Goal: Register for event/course

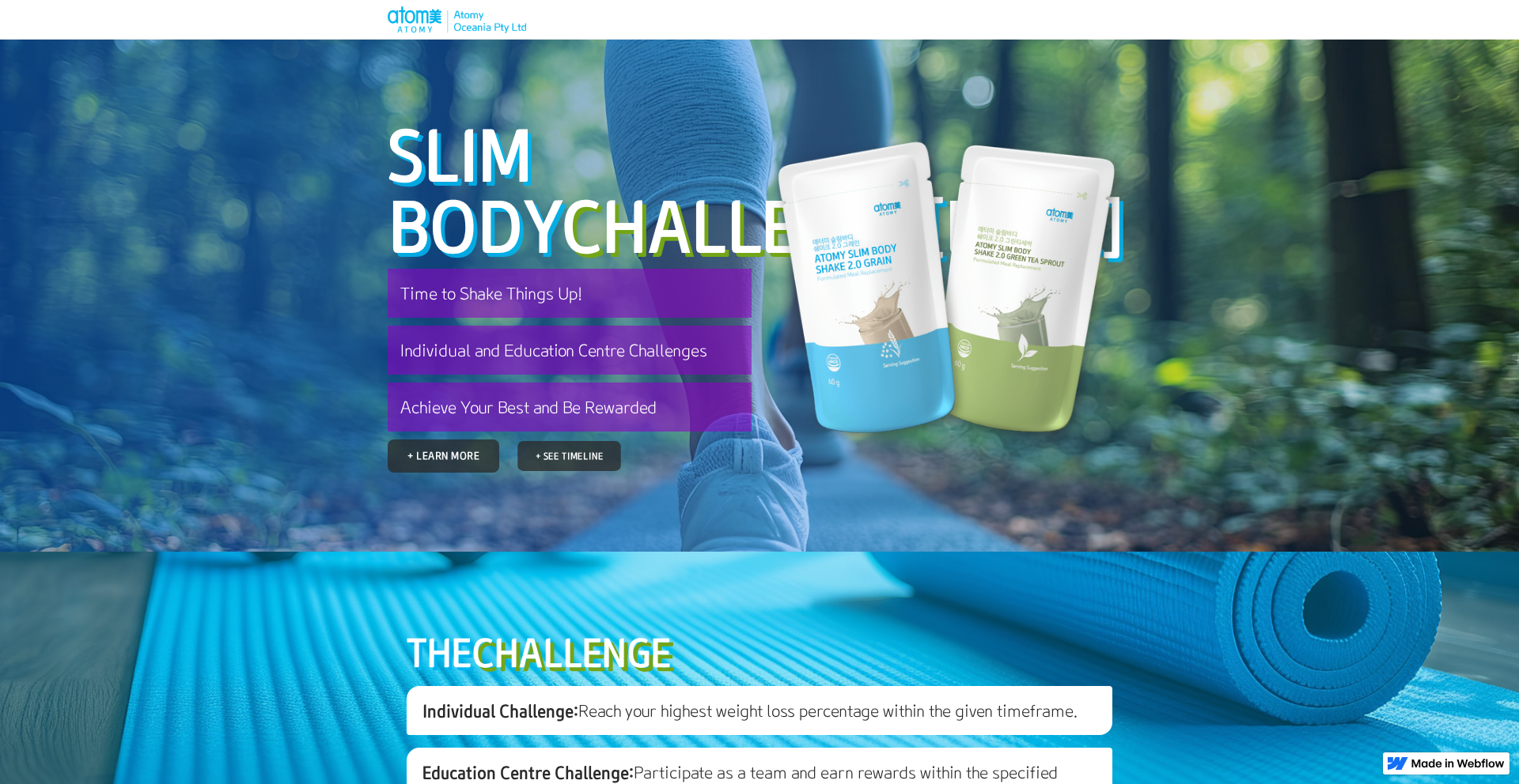
click at [571, 471] on link "+ See Timeline" at bounding box center [569, 456] width 104 height 30
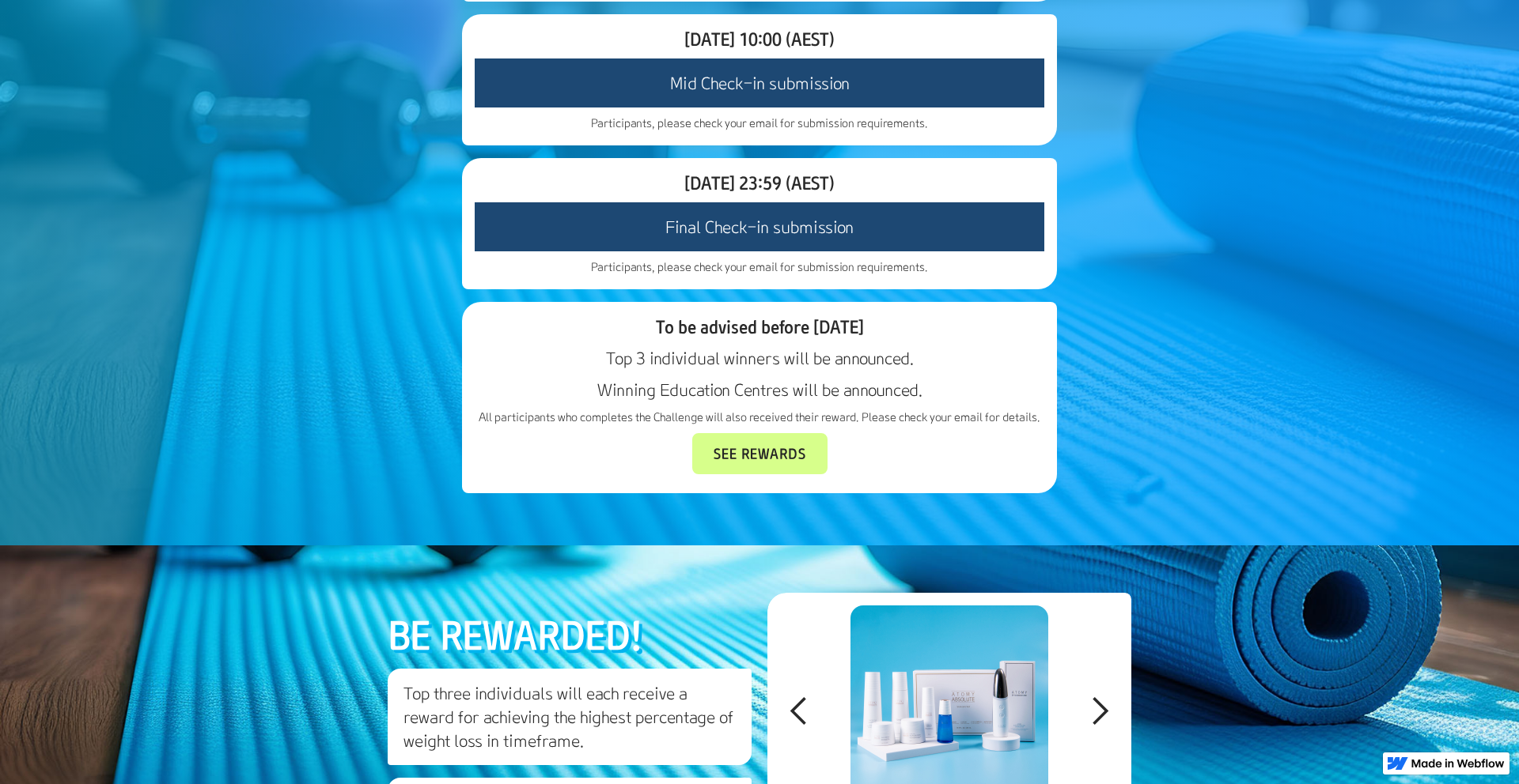
scroll to position [1601, 0]
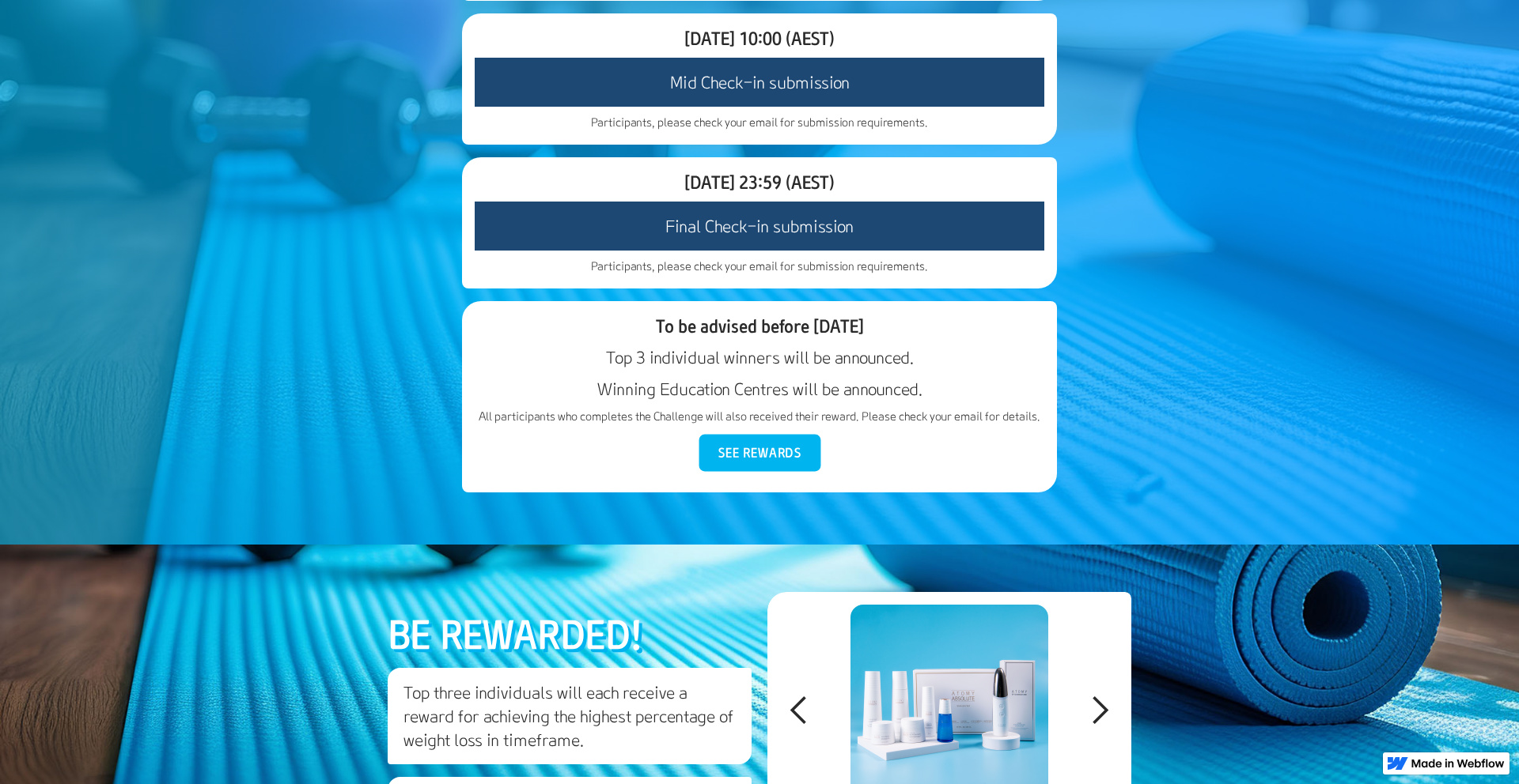
click at [776, 472] on link "See Rewards" at bounding box center [759, 454] width 121 height 37
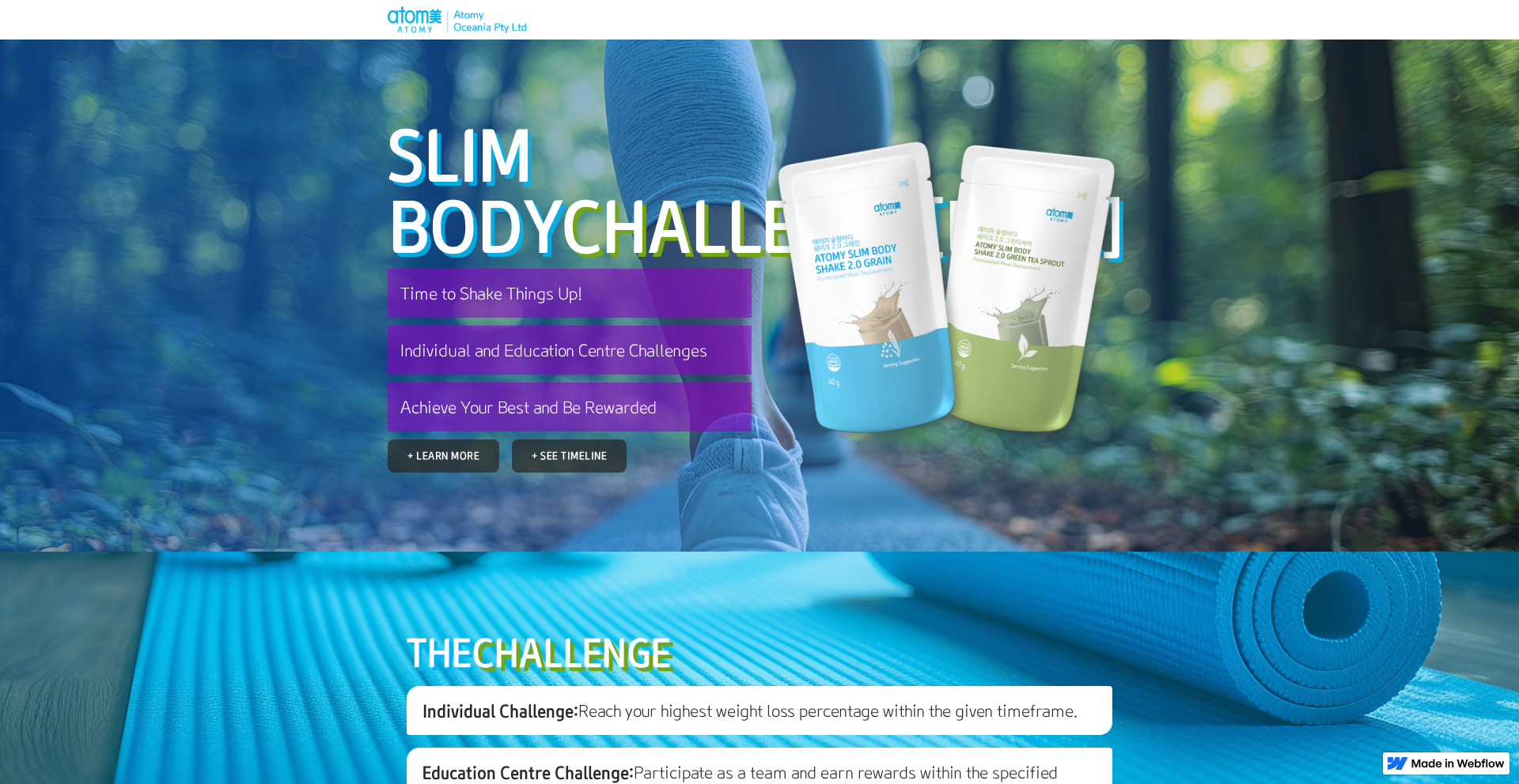
click at [563, 318] on h3 "Time to Shake Things Up!" at bounding box center [569, 292] width 364 height 49
click at [579, 471] on link "+ See Timeline" at bounding box center [569, 456] width 104 height 30
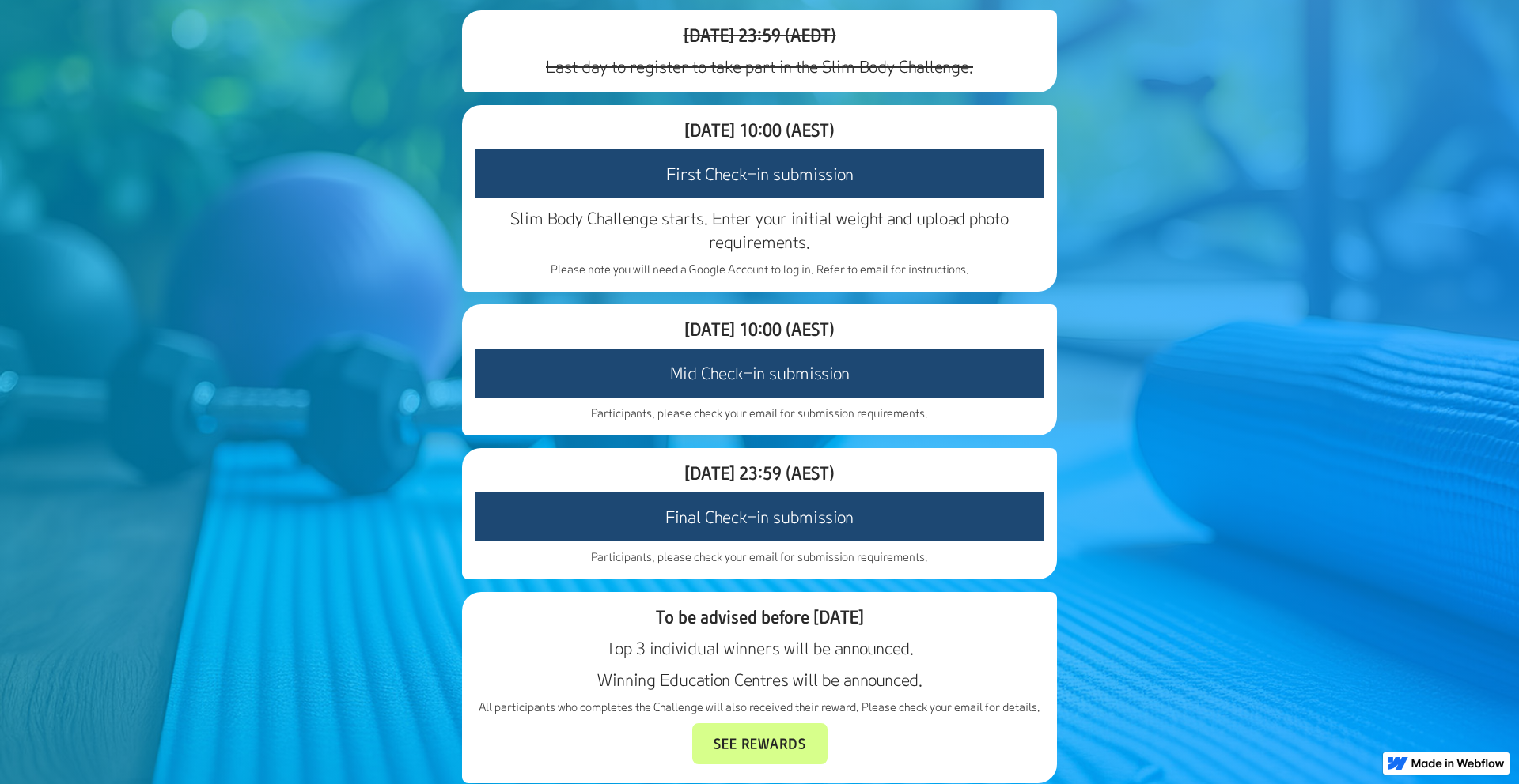
scroll to position [1313, 0]
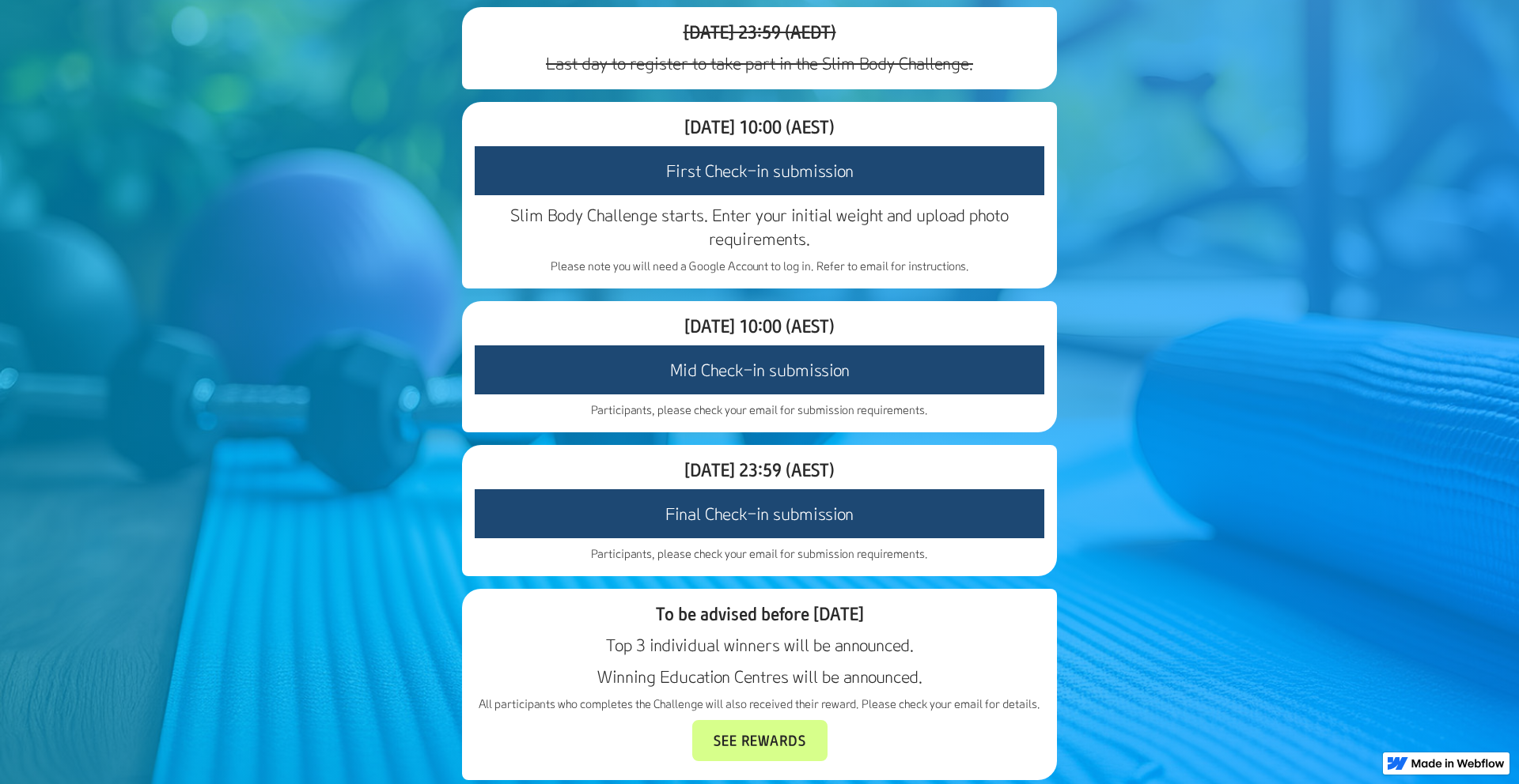
click at [846, 275] on p "Please note you will need a Google Account to log in. Refer to email for instru…" at bounding box center [759, 267] width 570 height 16
click at [835, 137] on span "[DATE] 10:00 (AEST)" at bounding box center [760, 126] width 151 height 22
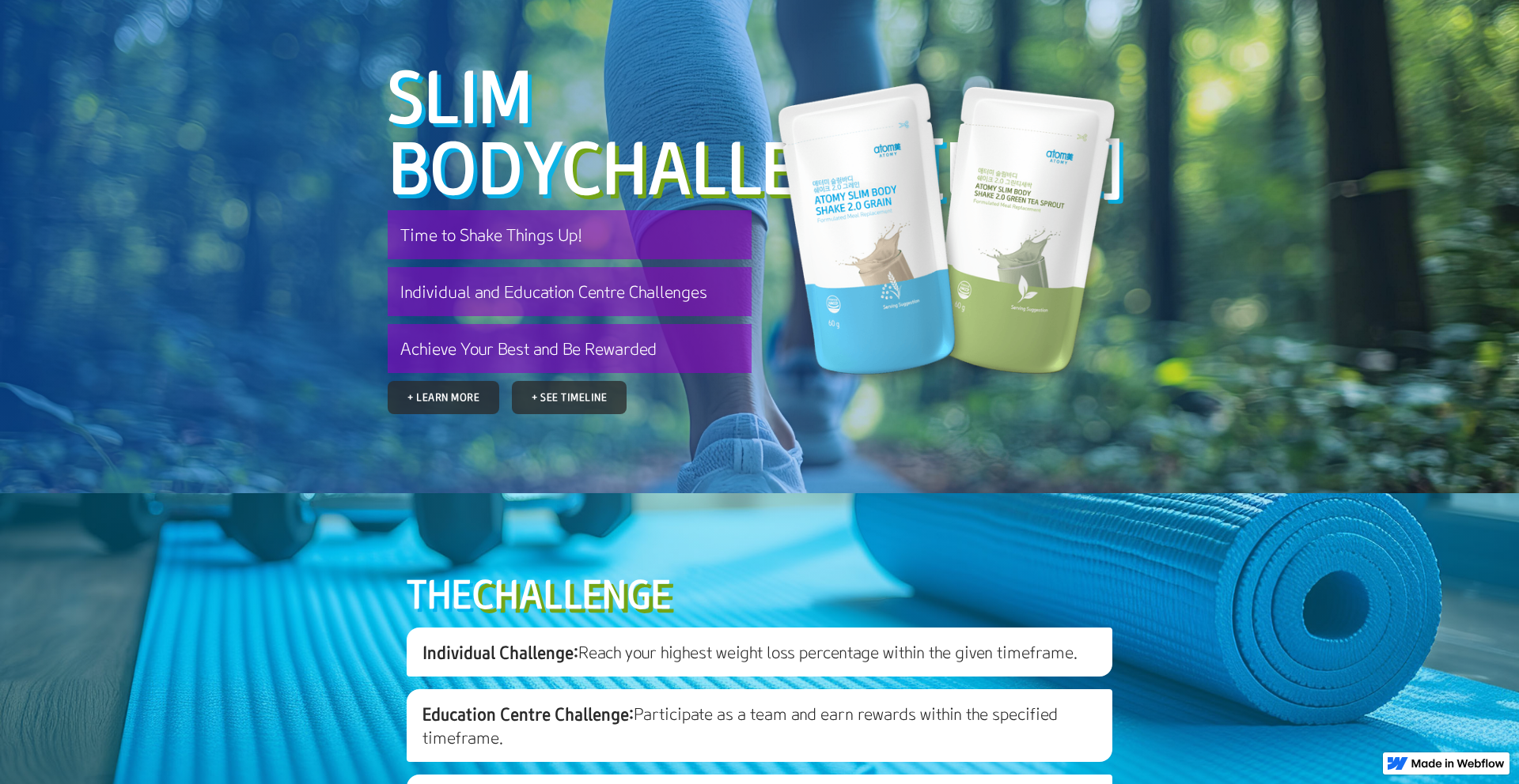
scroll to position [0, 0]
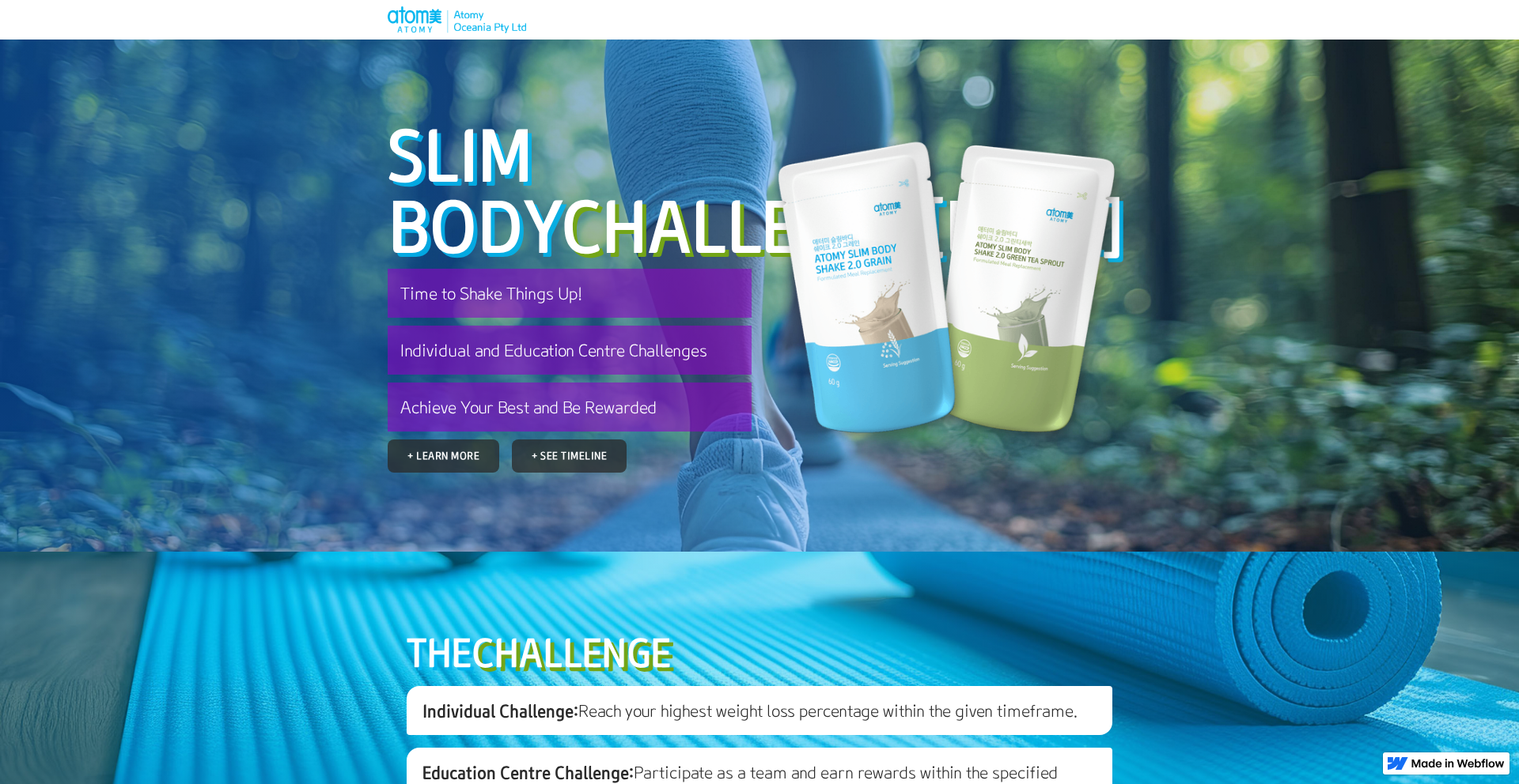
click at [500, 34] on div at bounding box center [759, 19] width 744 height 40
click at [423, 19] on img at bounding box center [456, 19] width 138 height 27
click at [442, 471] on link "+ Learn More" at bounding box center [443, 456] width 100 height 30
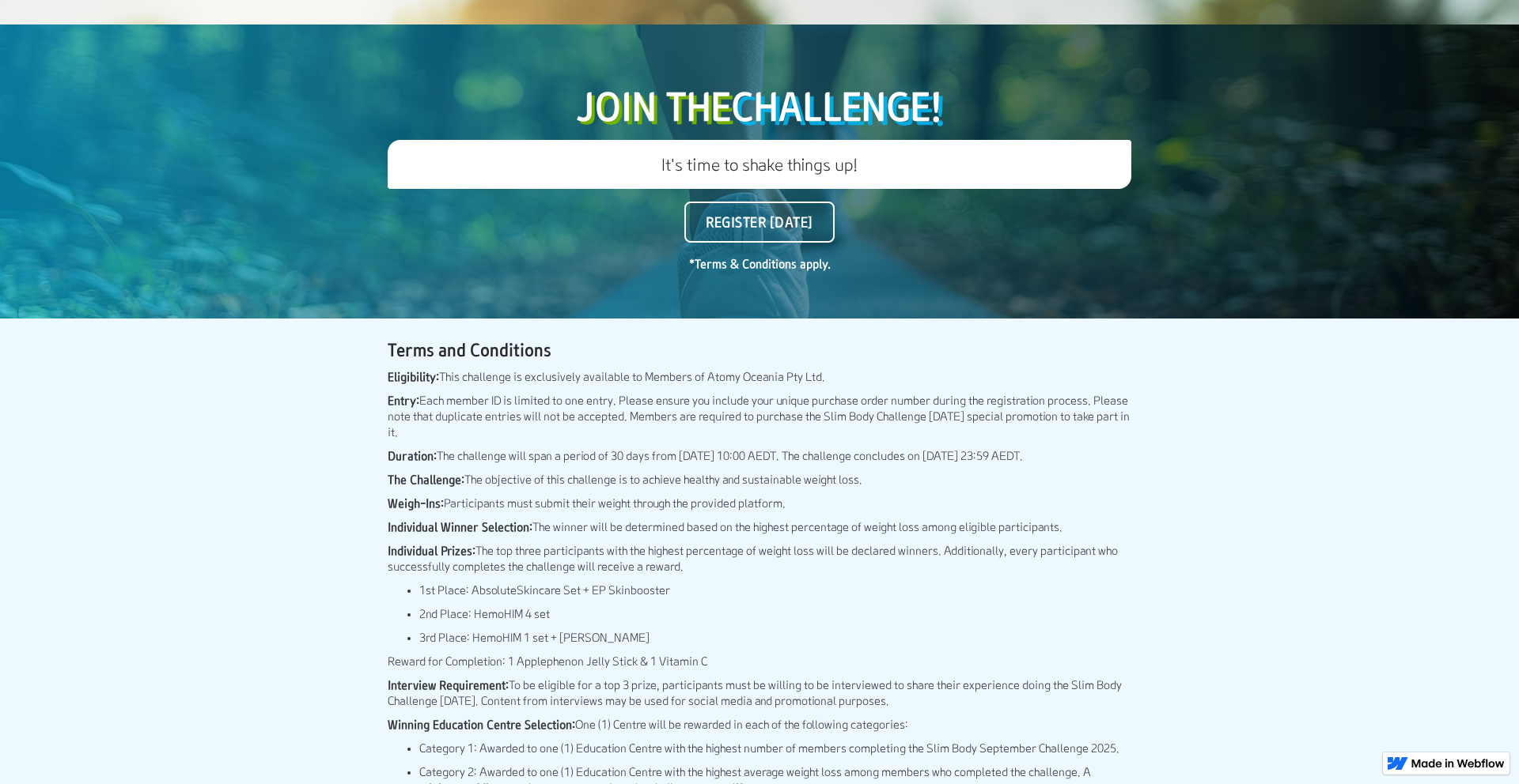
scroll to position [3122, 0]
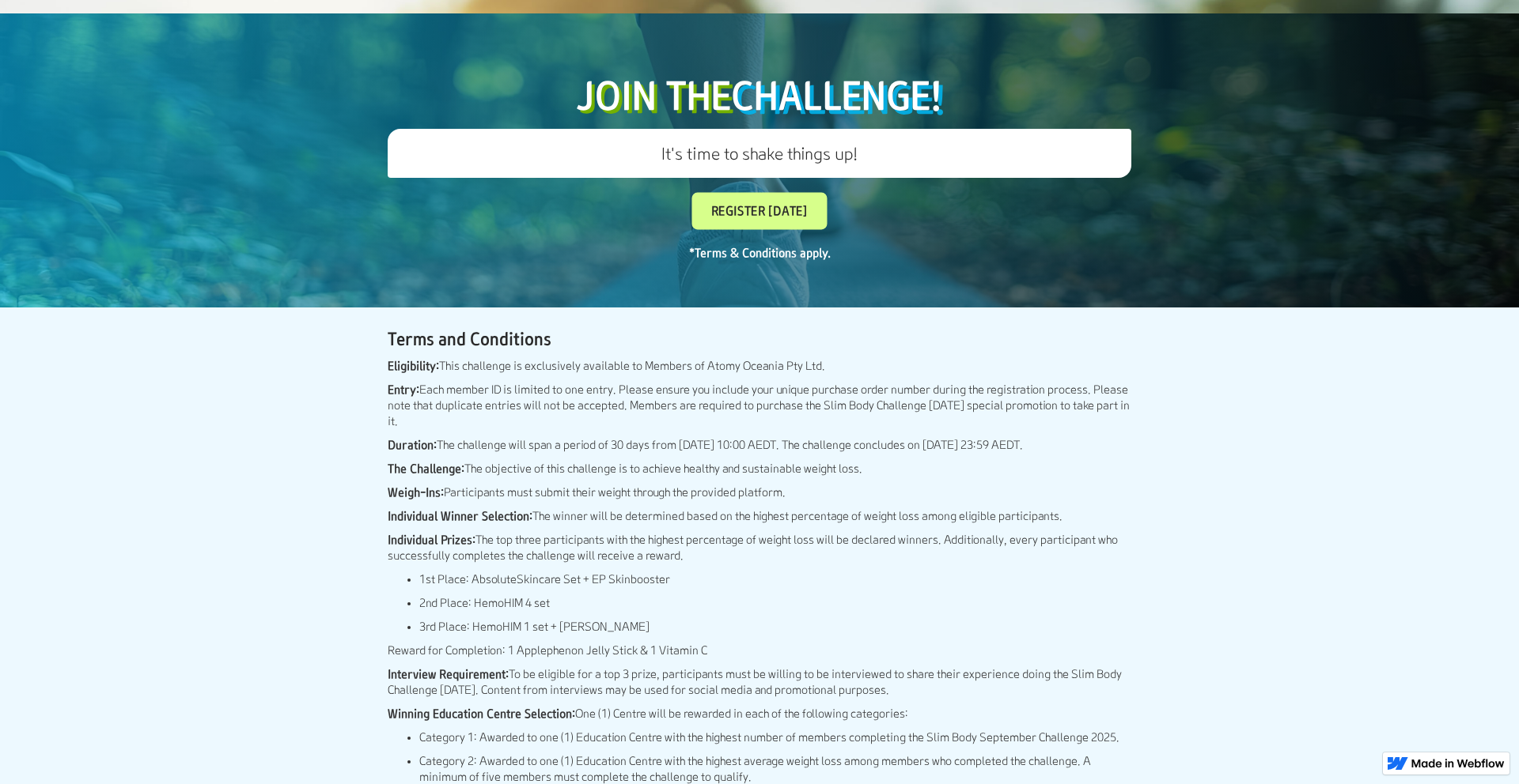
click at [778, 230] on link "Register [DATE]" at bounding box center [760, 212] width 136 height 37
